Goal: Task Accomplishment & Management: Manage account settings

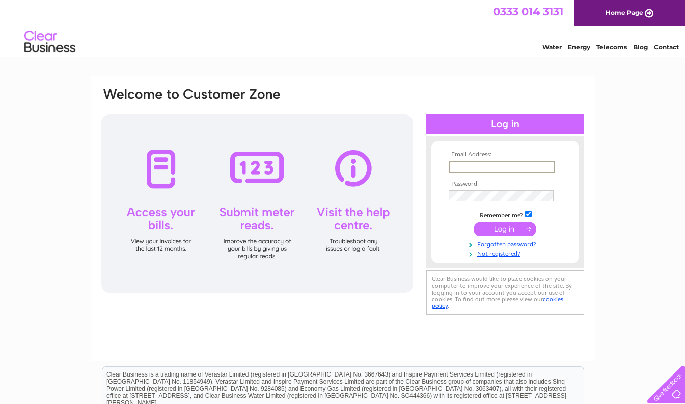
click at [535, 161] on input "text" at bounding box center [502, 167] width 106 height 12
type input "[EMAIL_ADDRESS][DOMAIN_NAME]"
click at [474, 222] on input "submit" at bounding box center [505, 229] width 63 height 14
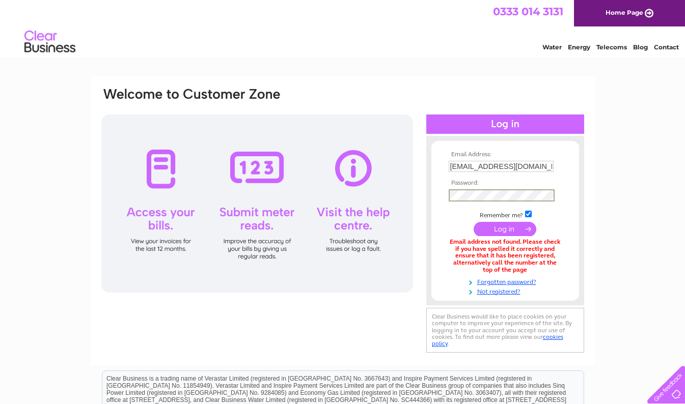
click at [474, 222] on input "submit" at bounding box center [505, 229] width 63 height 14
click at [496, 280] on link "Forgotten password?" at bounding box center [507, 280] width 116 height 10
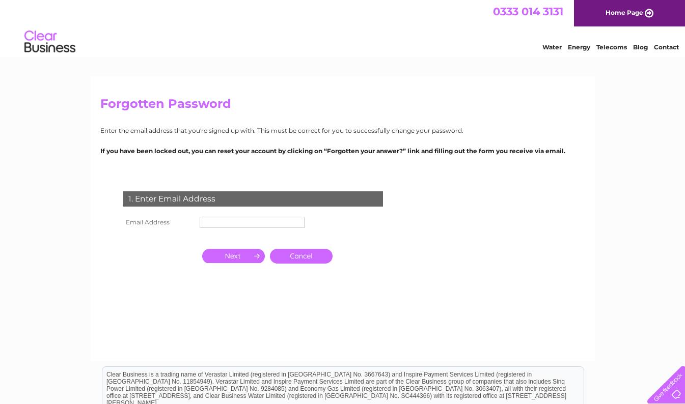
click at [233, 218] on input "text" at bounding box center [252, 222] width 105 height 11
type input "[EMAIL_ADDRESS][DOMAIN_NAME]"
click at [240, 262] on input "button" at bounding box center [233, 256] width 63 height 14
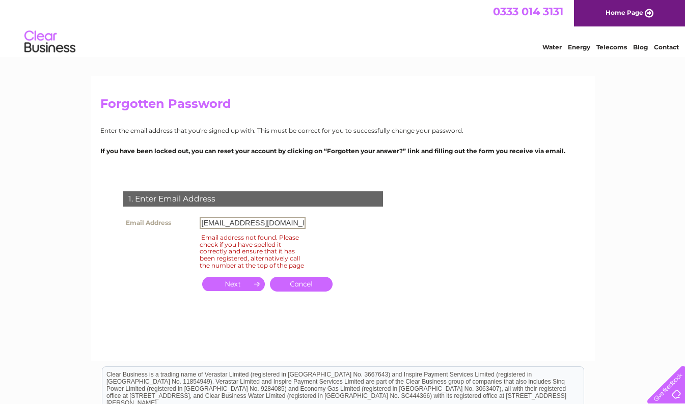
scroll to position [0, 10]
drag, startPoint x: 206, startPoint y: 220, endPoint x: 335, endPoint y: 226, distance: 129.4
click at [335, 226] on div "1. Enter Email Address Email Address [EMAIL_ADDRESS][DOMAIN_NAME] Email address…" at bounding box center [255, 247] width 310 height 132
click at [300, 221] on input "[EMAIL_ADDRESS][DOMAIN_NAME]" at bounding box center [253, 223] width 106 height 12
click at [206, 291] on input "button" at bounding box center [233, 284] width 63 height 14
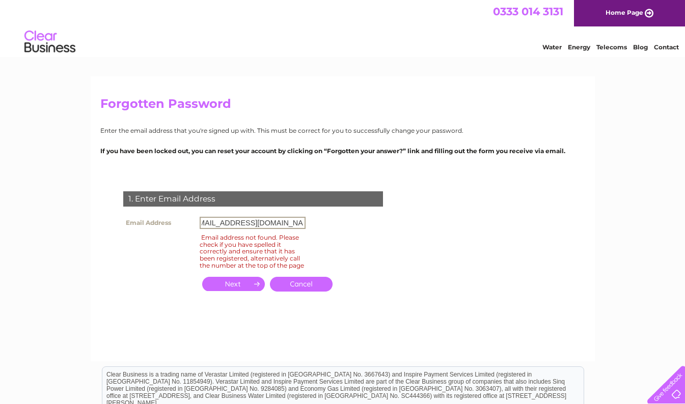
scroll to position [0, 0]
click at [206, 291] on input "button" at bounding box center [233, 284] width 63 height 14
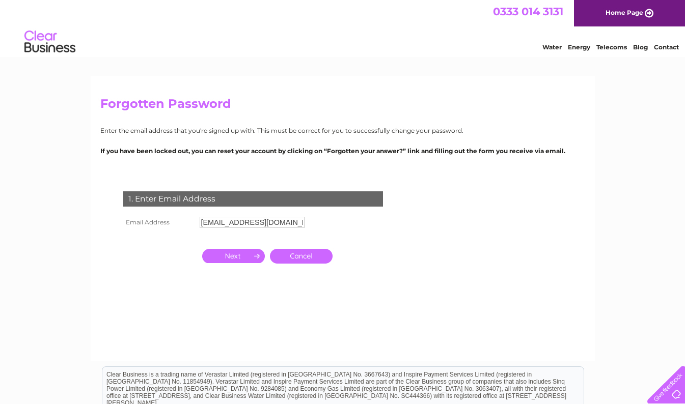
click at [206, 263] on input "button" at bounding box center [233, 256] width 63 height 14
